Goal: Task Accomplishment & Management: Use online tool/utility

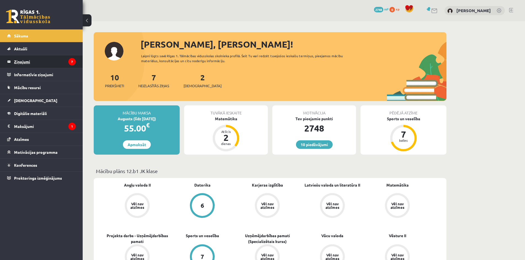
click at [37, 58] on legend "Ziņojumi 7" at bounding box center [45, 61] width 62 height 13
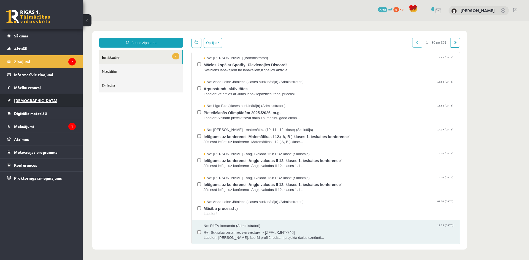
click at [30, 99] on span "[DEMOGRAPHIC_DATA]" at bounding box center [35, 100] width 43 height 5
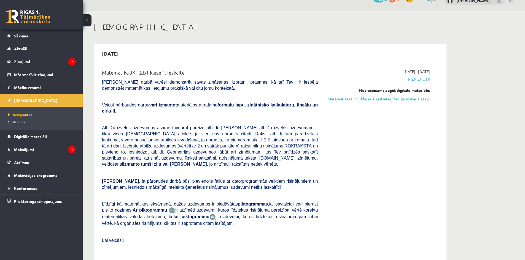
scroll to position [28, 0]
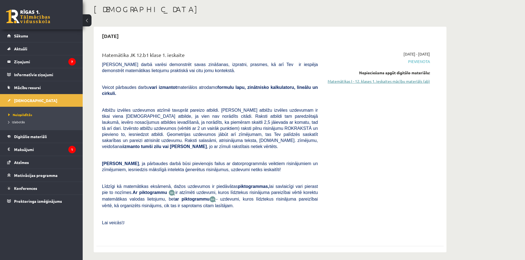
click at [397, 82] on link "Matemātikas I - 12. klases 1. ieskaites mācību materiāls (ab)" at bounding box center [378, 81] width 104 height 6
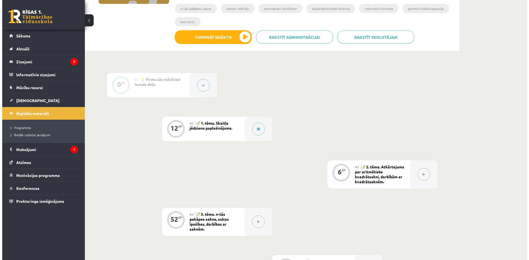
scroll to position [110, 0]
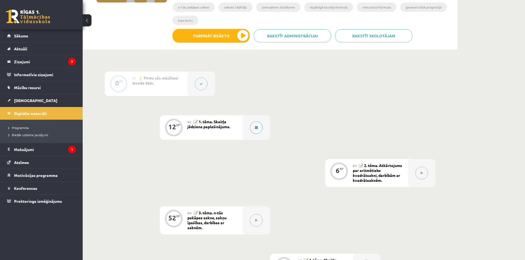
click at [255, 128] on icon at bounding box center [256, 127] width 3 height 3
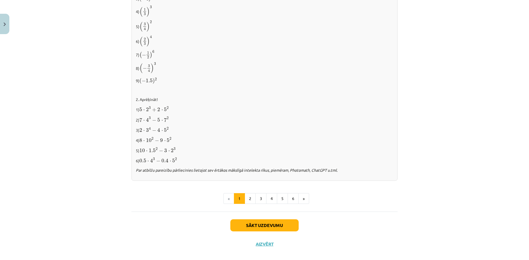
scroll to position [522, 0]
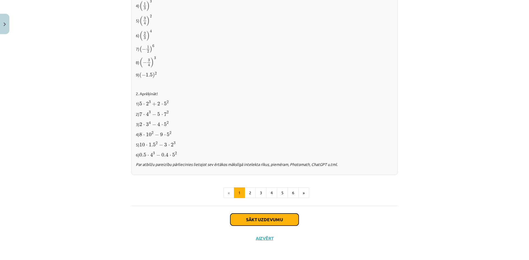
click at [245, 222] on button "Sākt uzdevumu" at bounding box center [264, 220] width 68 height 12
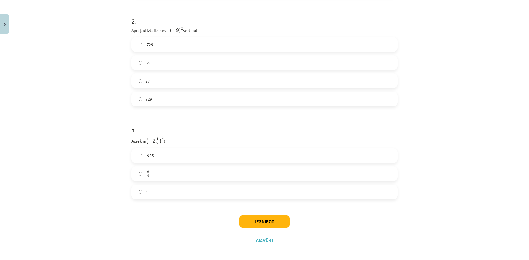
scroll to position [268, 0]
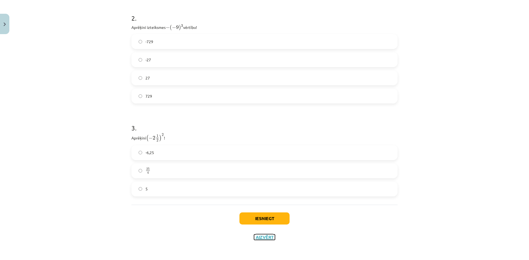
click at [259, 239] on button "Aizvērt" at bounding box center [264, 238] width 21 height 6
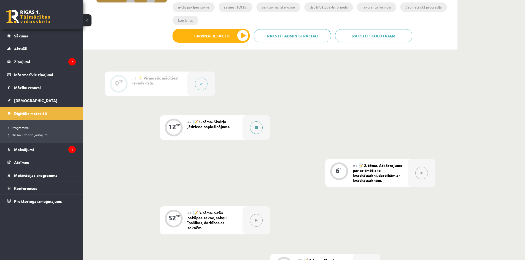
click at [252, 134] on div at bounding box center [256, 127] width 28 height 25
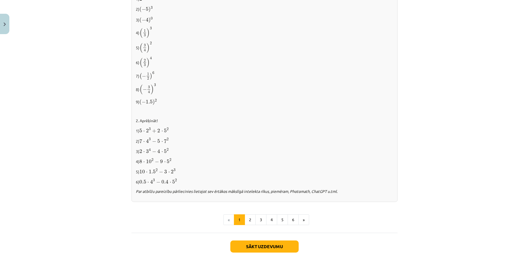
scroll to position [522, 0]
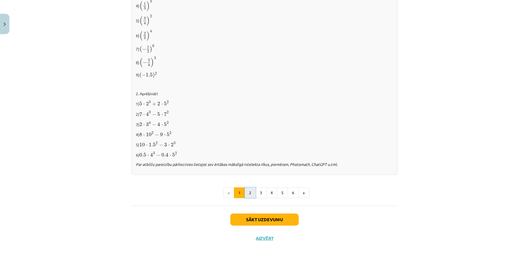
click at [249, 189] on button "2" at bounding box center [250, 193] width 11 height 11
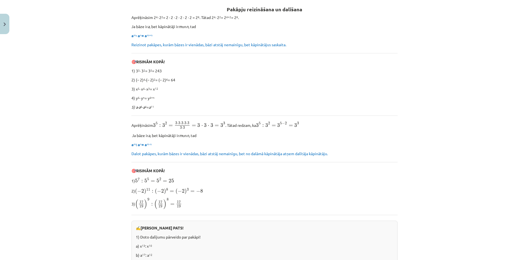
scroll to position [99, 0]
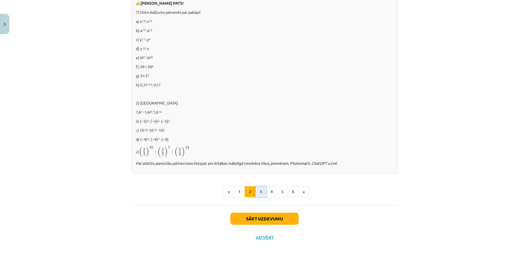
click at [257, 194] on button "3" at bounding box center [260, 191] width 11 height 11
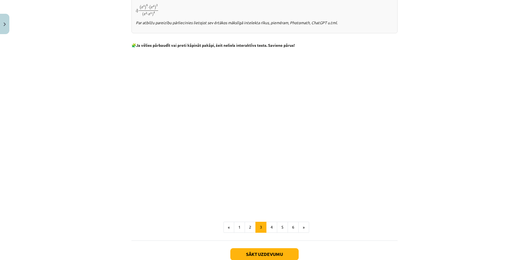
scroll to position [381, 0]
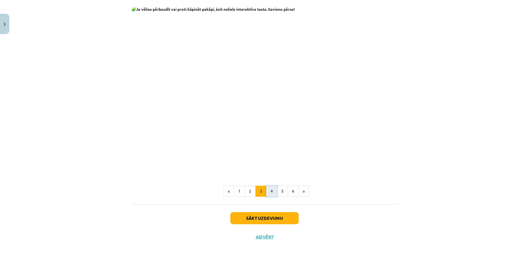
click at [268, 194] on button "4" at bounding box center [271, 191] width 11 height 11
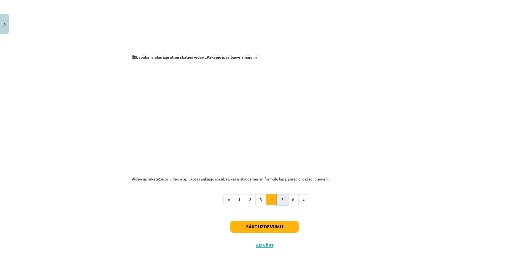
click at [281, 201] on button "5" at bounding box center [282, 199] width 11 height 11
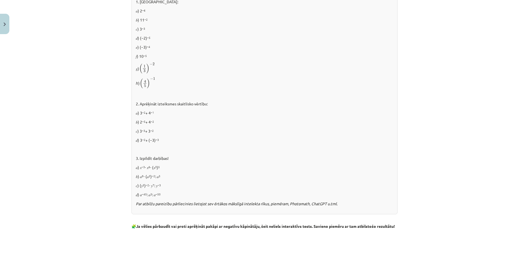
scroll to position [567, 0]
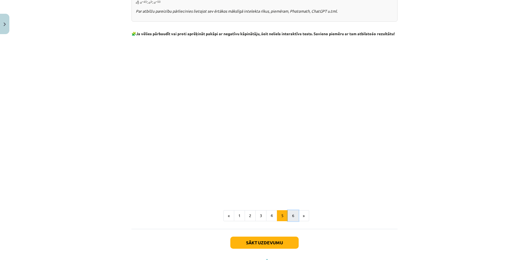
click at [292, 217] on button "6" at bounding box center [292, 215] width 11 height 11
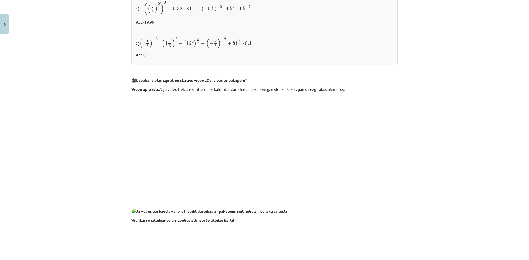
scroll to position [443, 0]
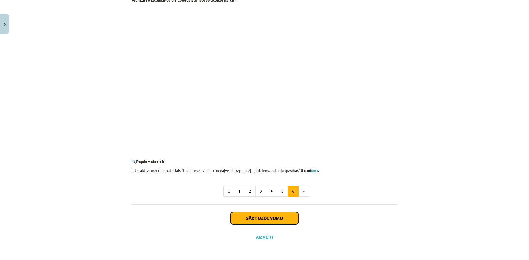
click at [278, 218] on button "Sākt uzdevumu" at bounding box center [264, 218] width 68 height 12
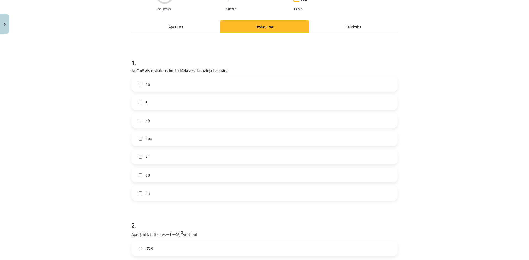
scroll to position [14, 0]
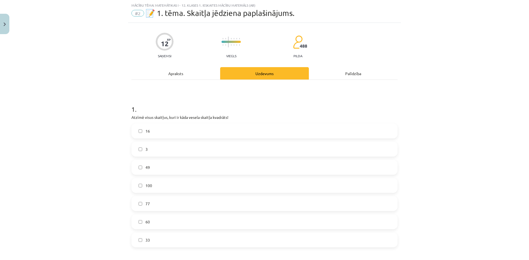
drag, startPoint x: 173, startPoint y: 132, endPoint x: 172, endPoint y: 130, distance: 2.8
click at [173, 131] on label "16" at bounding box center [264, 131] width 265 height 14
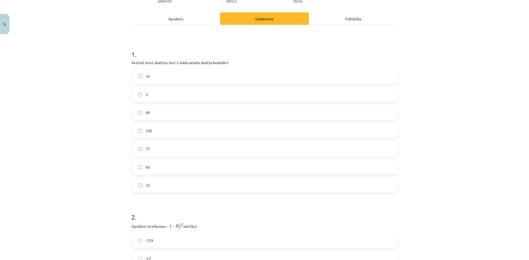
scroll to position [69, 0]
click at [164, 113] on label "49" at bounding box center [264, 112] width 265 height 14
click at [175, 130] on label "100" at bounding box center [264, 131] width 265 height 14
drag, startPoint x: 138, startPoint y: 125, endPoint x: 139, endPoint y: 118, distance: 7.5
click at [138, 124] on label "100" at bounding box center [264, 131] width 265 height 14
